Goal: Task Accomplishment & Management: Manage account settings

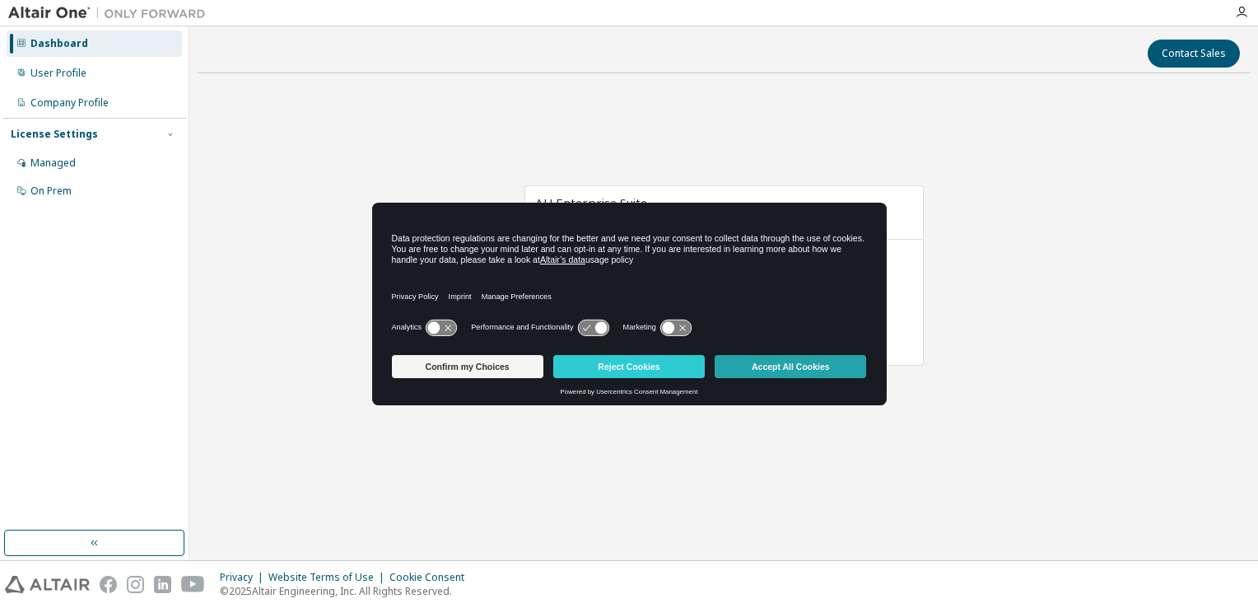
click at [787, 375] on button "Accept All Cookies" at bounding box center [791, 366] width 152 height 23
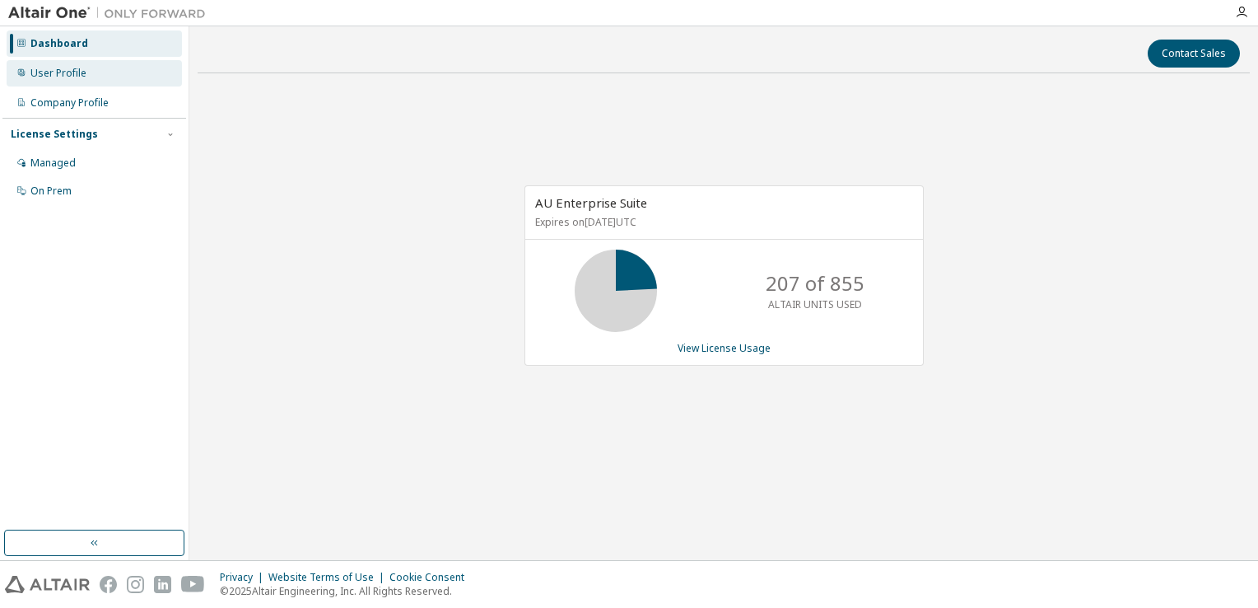
click at [66, 77] on div "User Profile" at bounding box center [58, 73] width 56 height 13
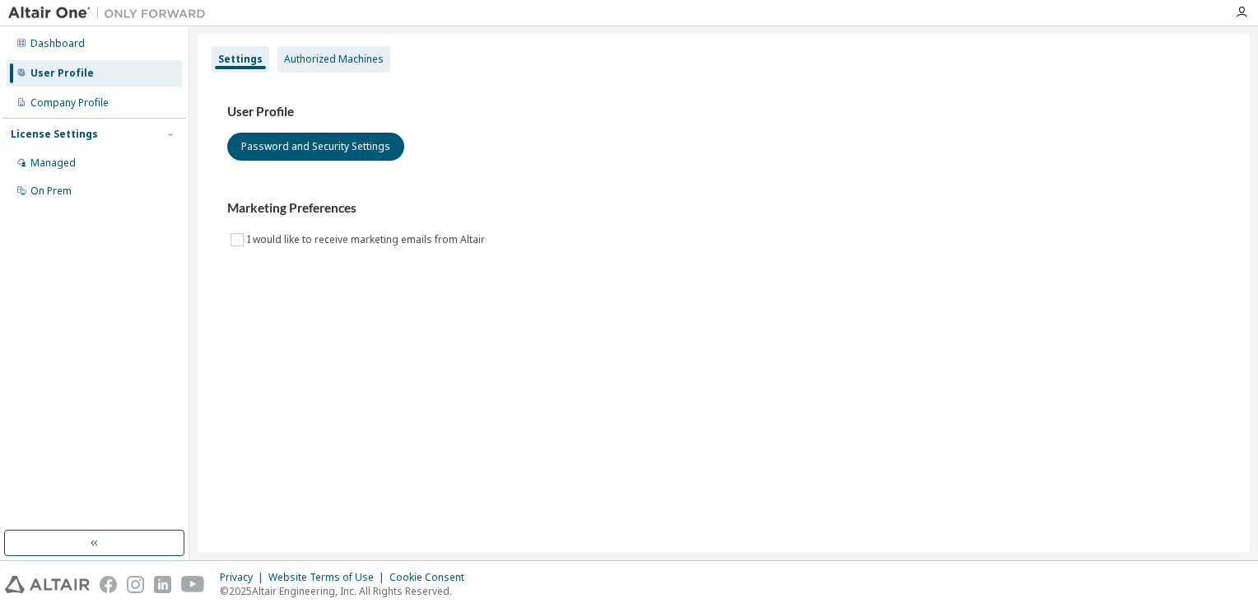
click at [338, 58] on div "Authorized Machines" at bounding box center [334, 59] width 100 height 13
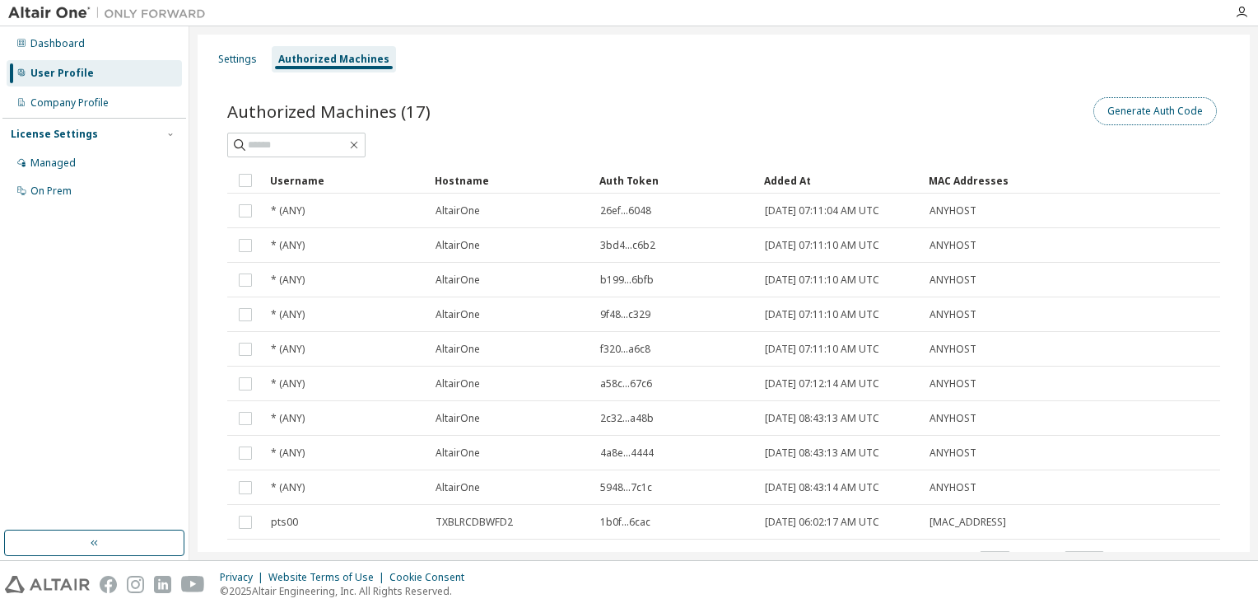
click at [1163, 112] on button "Generate Auth Code" at bounding box center [1156, 111] width 124 height 28
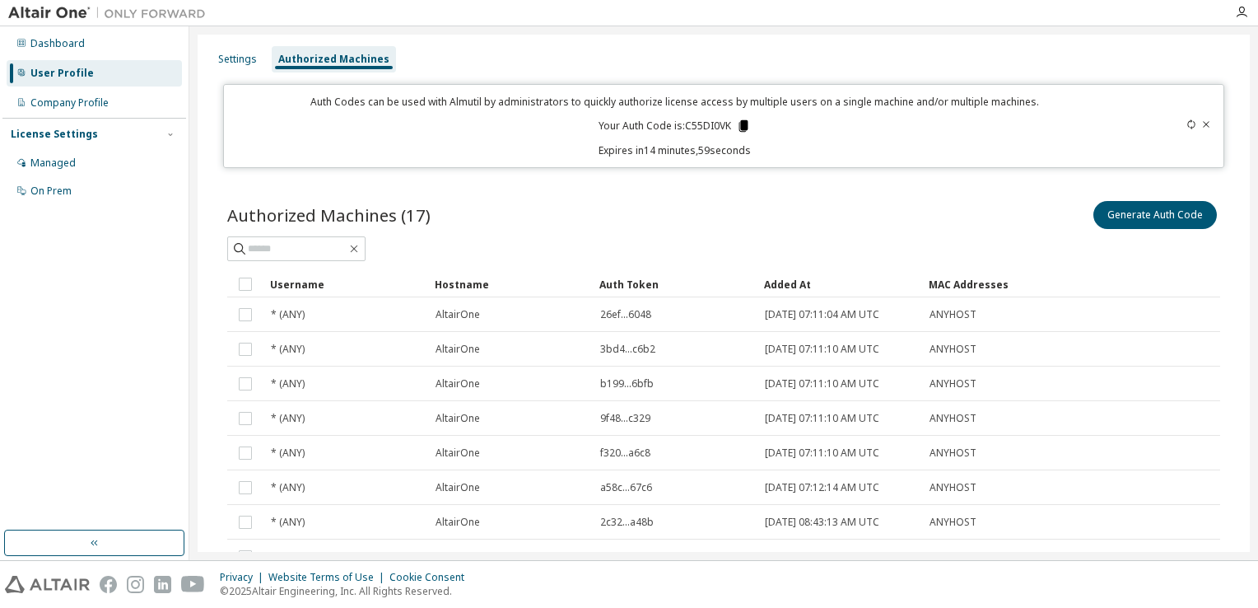
click at [740, 126] on icon at bounding box center [744, 126] width 9 height 12
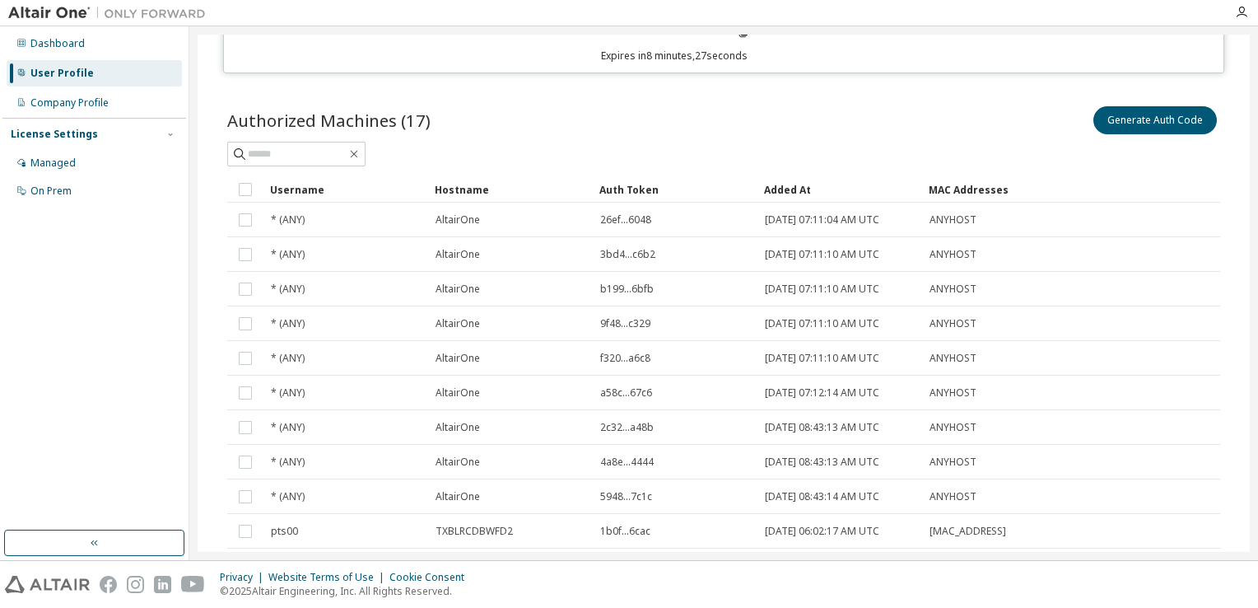
scroll to position [175, 0]
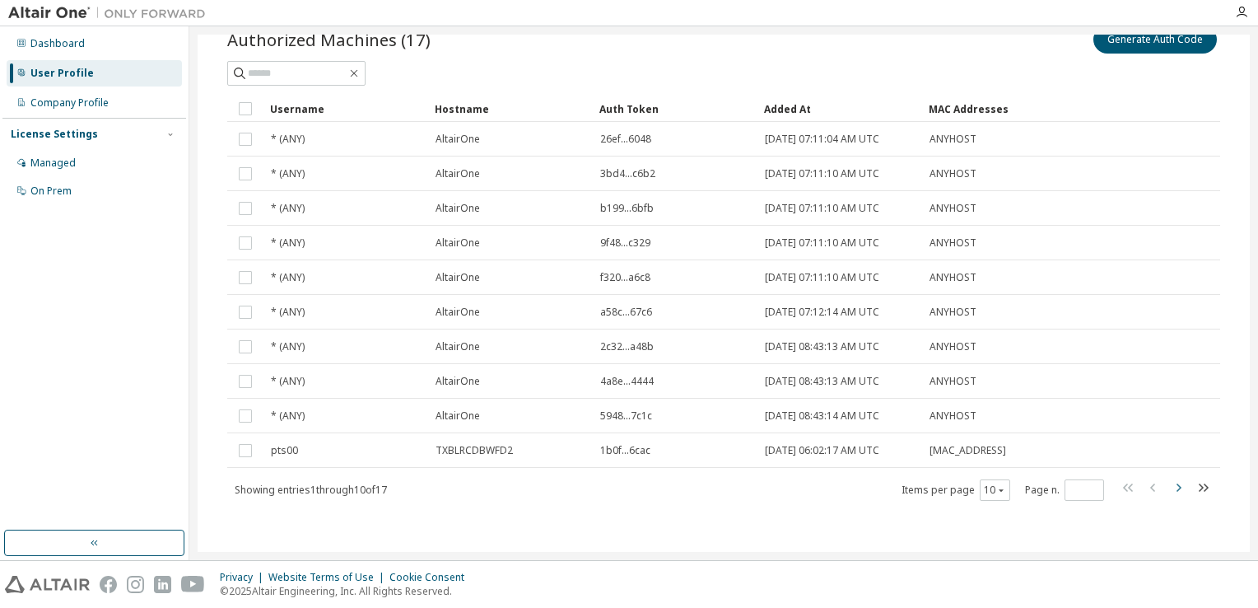
click at [1174, 486] on icon "button" at bounding box center [1179, 488] width 20 height 20
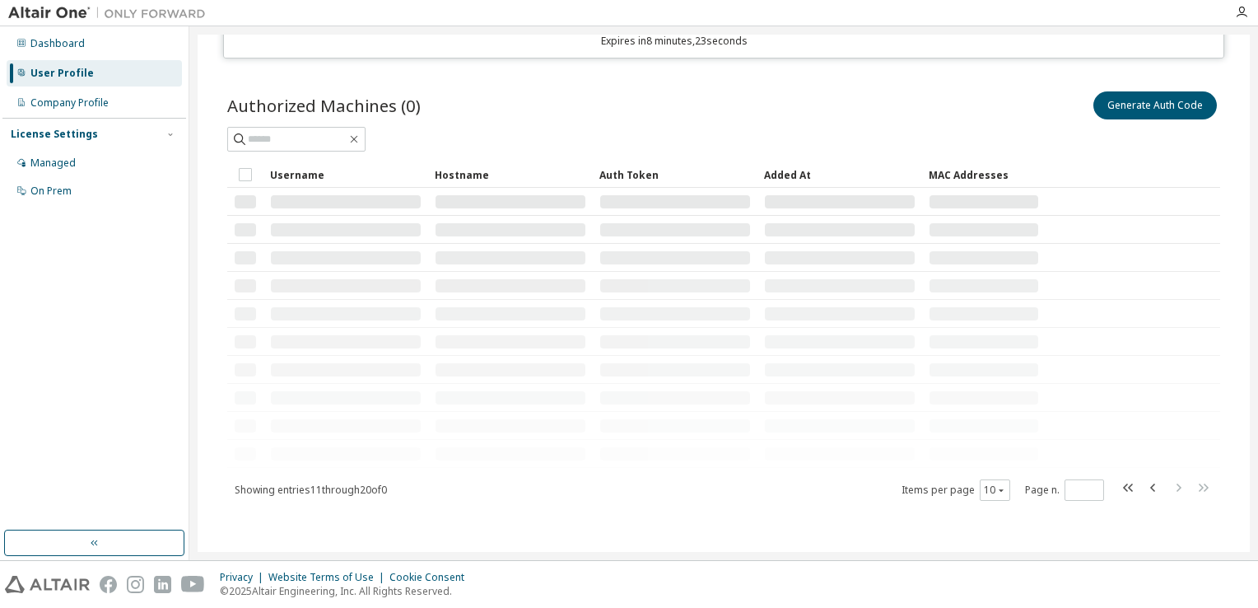
scroll to position [125, 0]
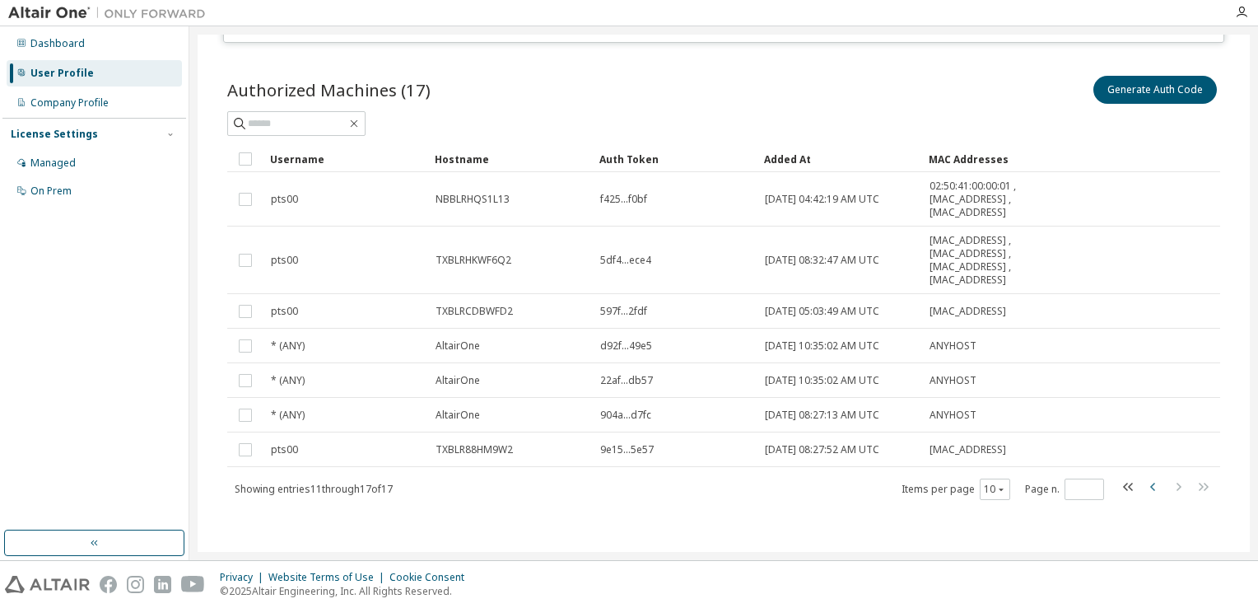
click at [1144, 486] on icon "button" at bounding box center [1154, 487] width 20 height 20
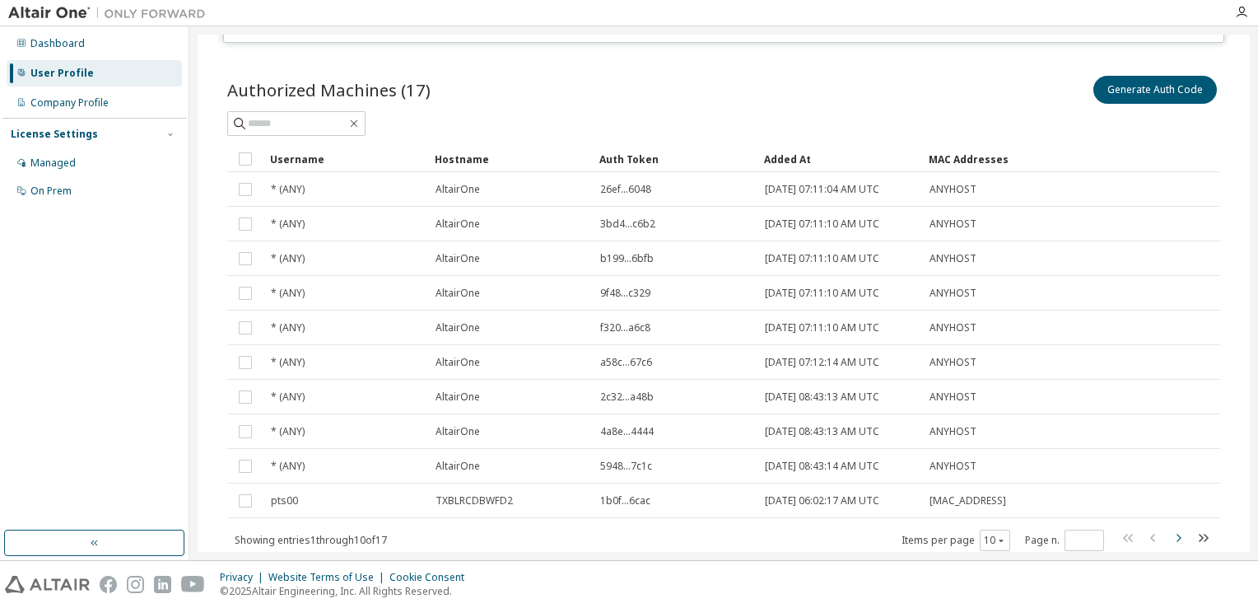
click at [1176, 538] on icon "button" at bounding box center [1179, 538] width 20 height 20
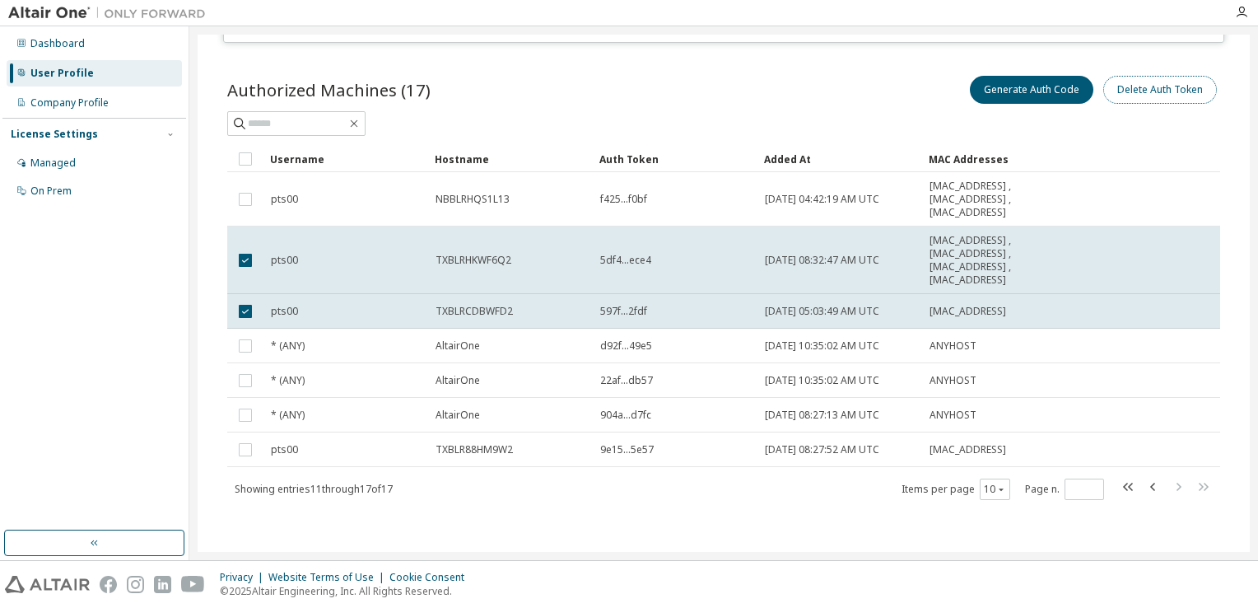
click at [1168, 87] on button "Delete Auth Token" at bounding box center [1161, 90] width 114 height 28
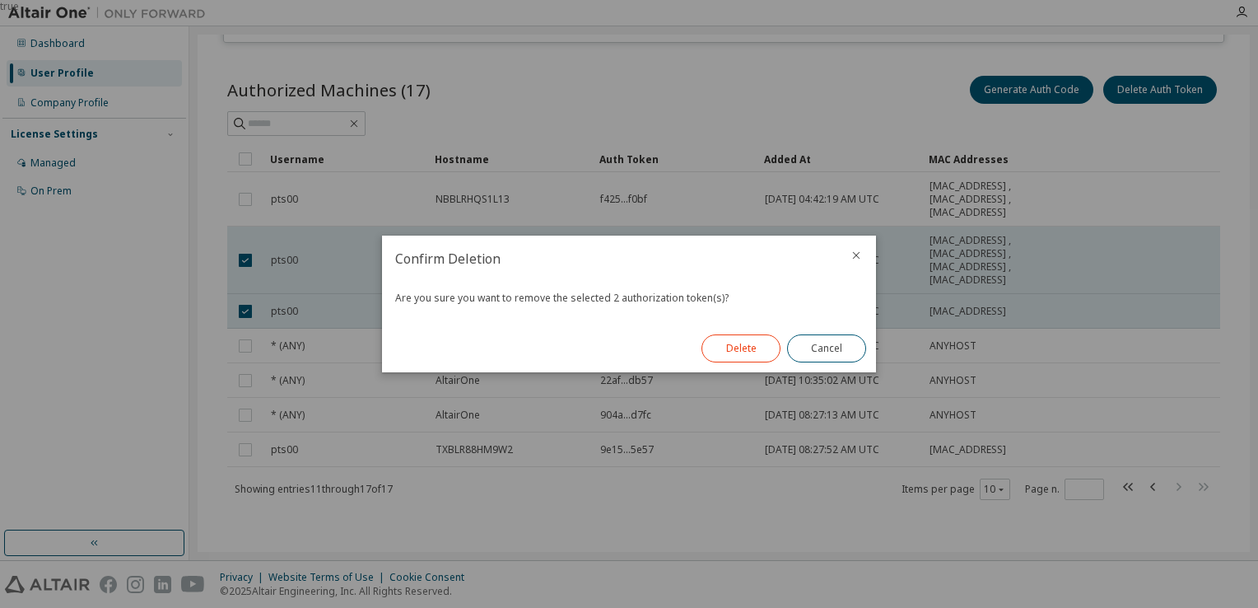
click at [741, 341] on button "Delete" at bounding box center [741, 348] width 79 height 28
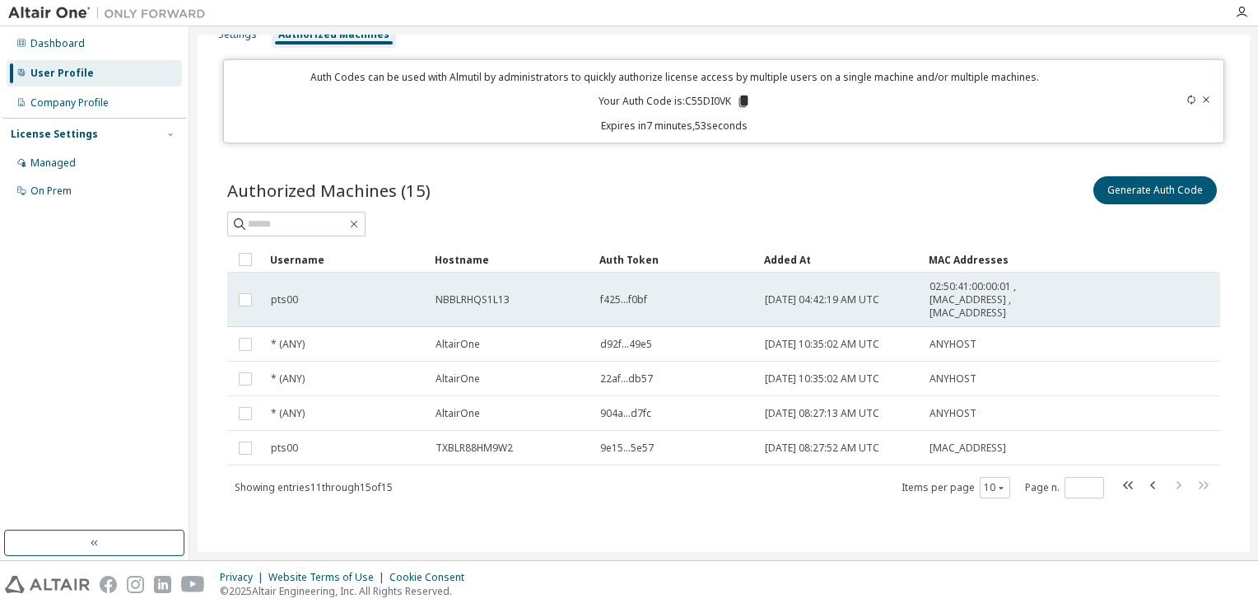
scroll to position [23, 0]
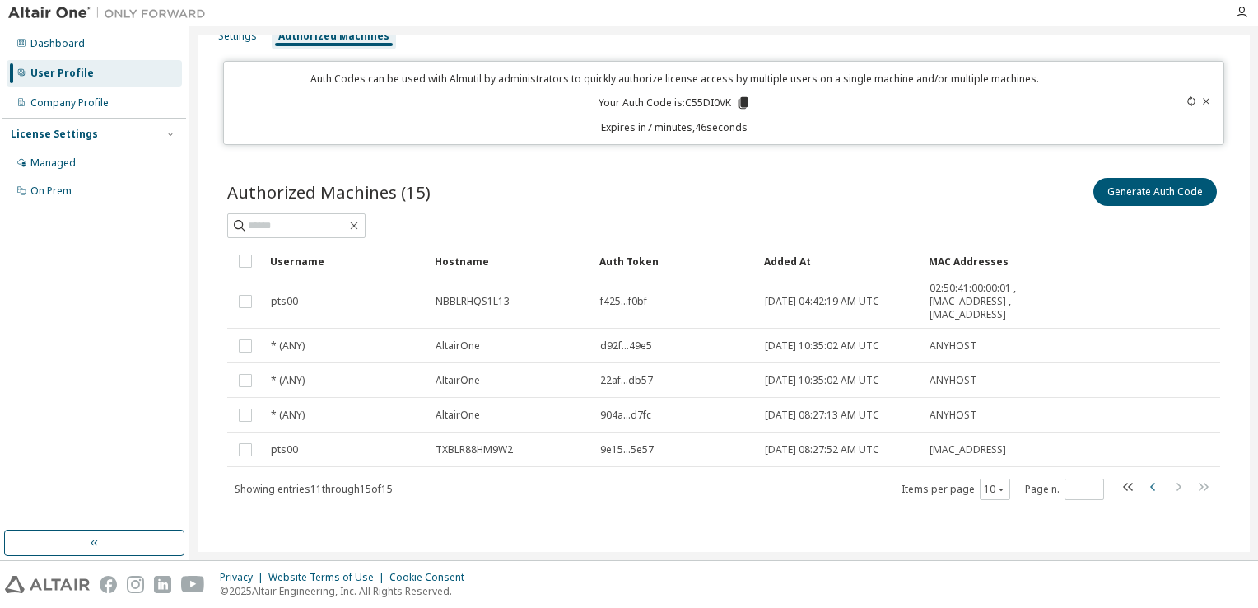
click at [1144, 488] on icon "button" at bounding box center [1154, 487] width 20 height 20
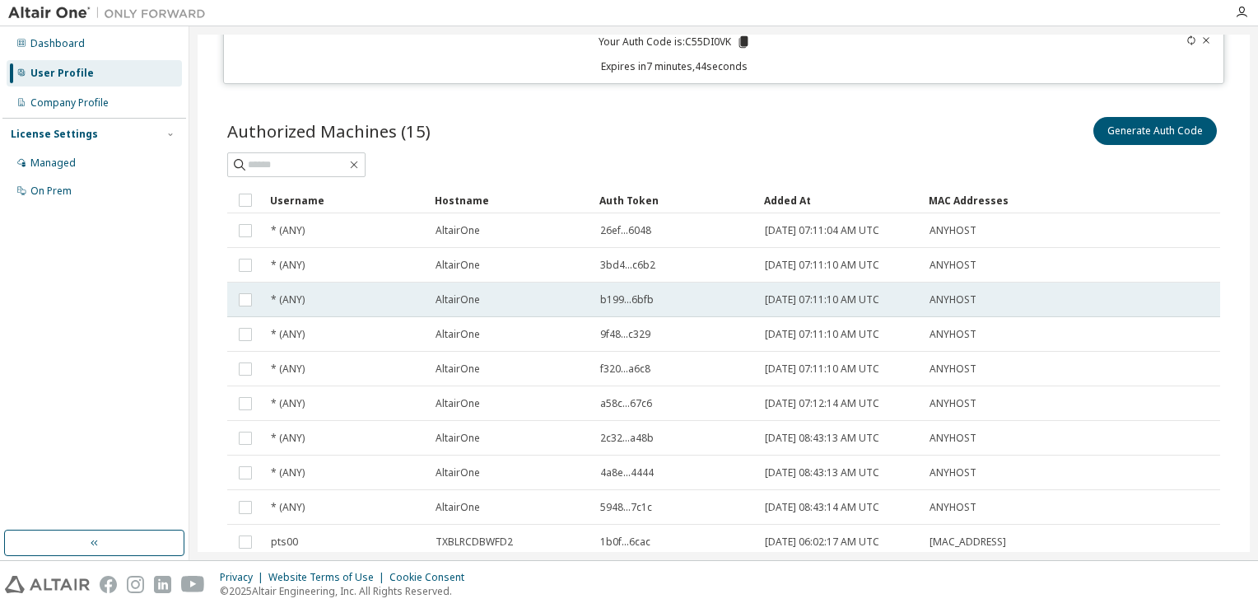
scroll to position [175, 0]
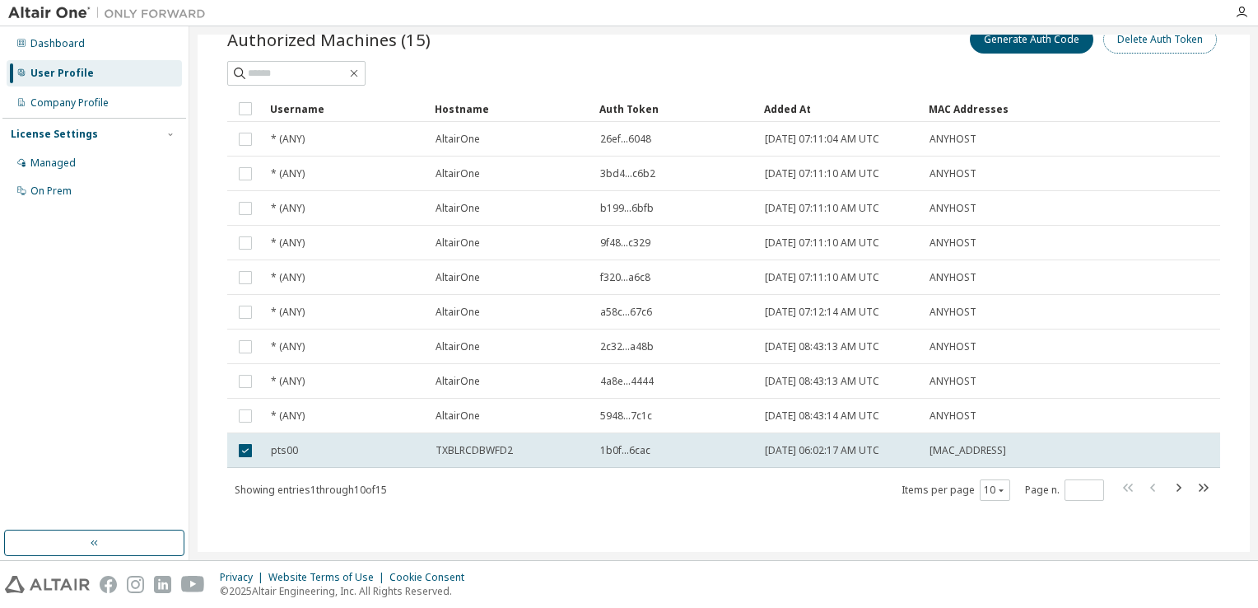
click at [1165, 45] on button "Delete Auth Token" at bounding box center [1161, 40] width 114 height 28
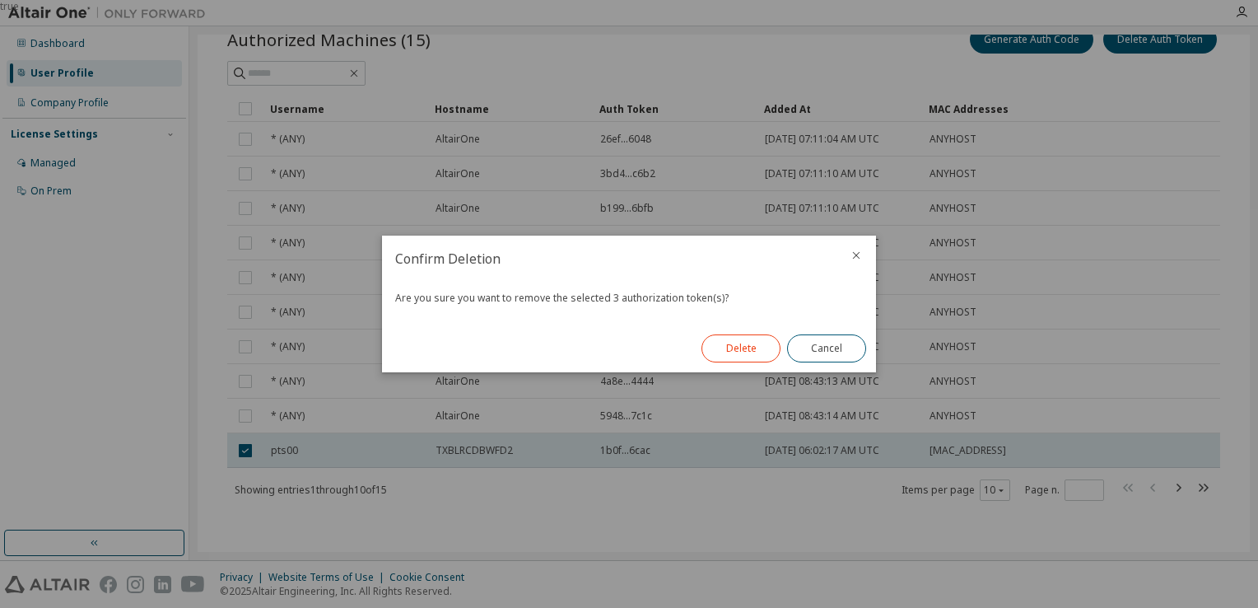
click at [751, 345] on button "Delete" at bounding box center [741, 348] width 79 height 28
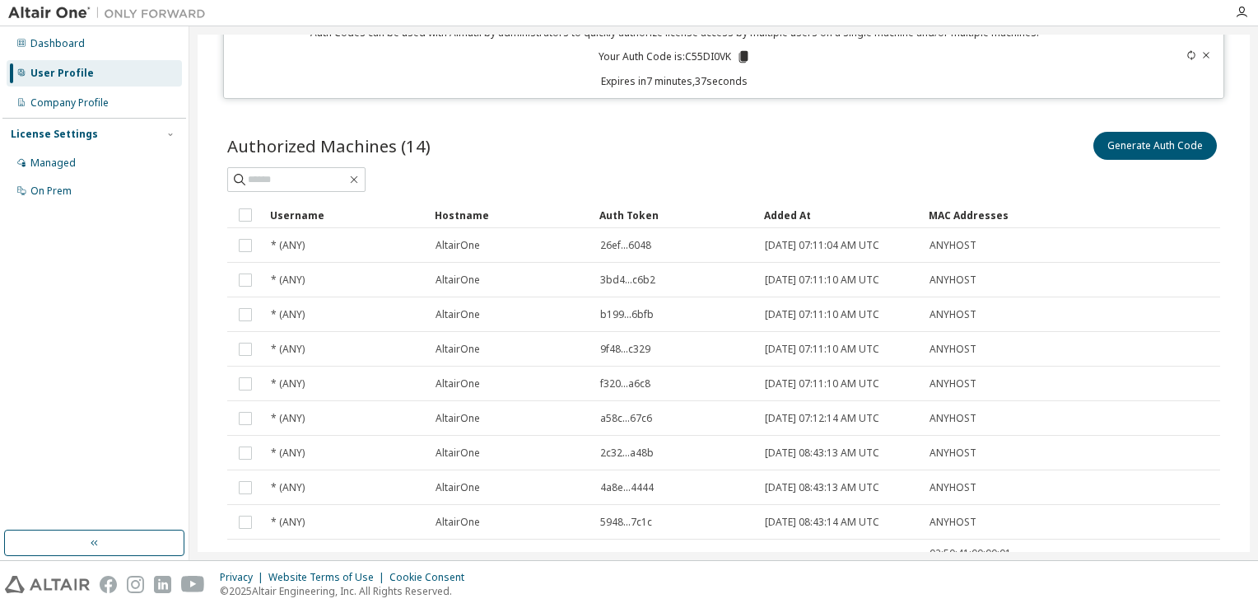
scroll to position [165, 0]
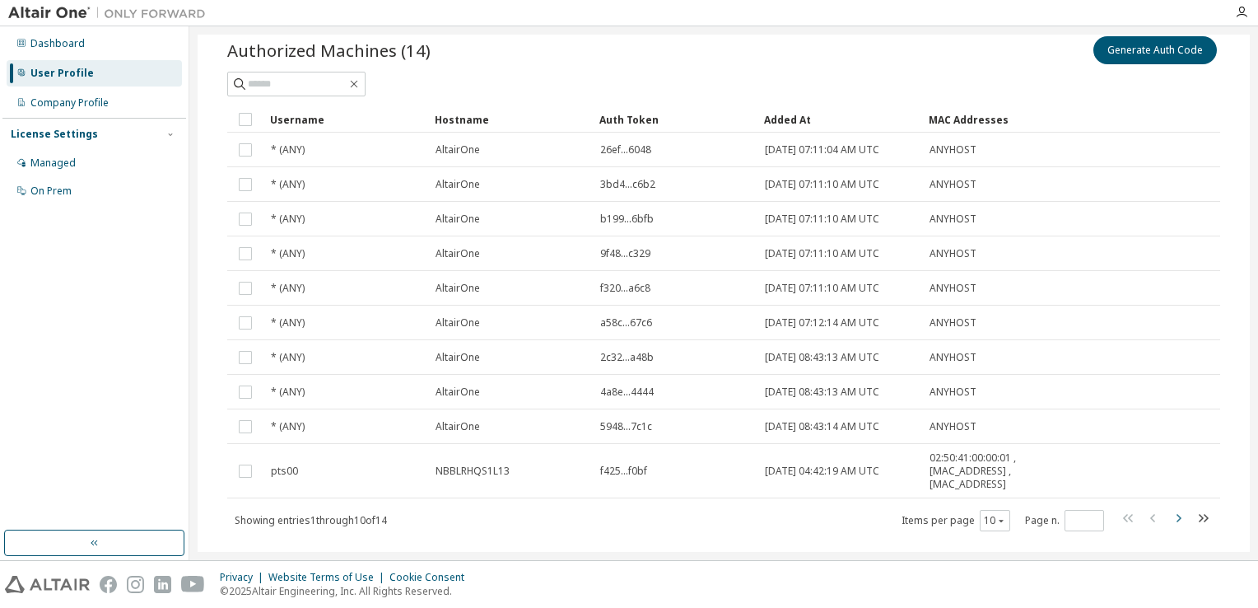
click at [1169, 516] on icon "button" at bounding box center [1179, 518] width 20 height 20
type input "*"
